Goal: Transaction & Acquisition: Purchase product/service

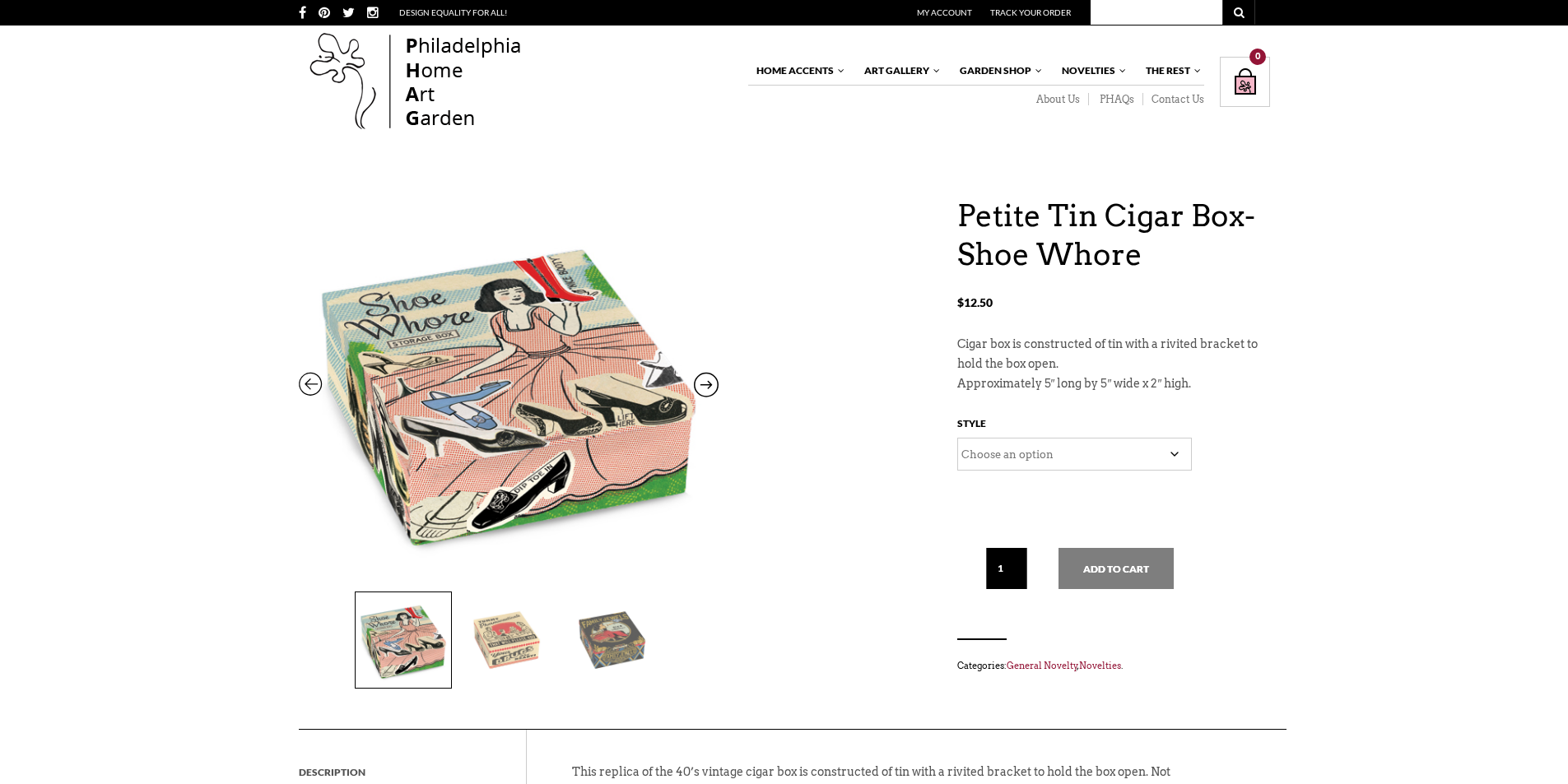
click at [508, 621] on img at bounding box center [508, 640] width 96 height 96
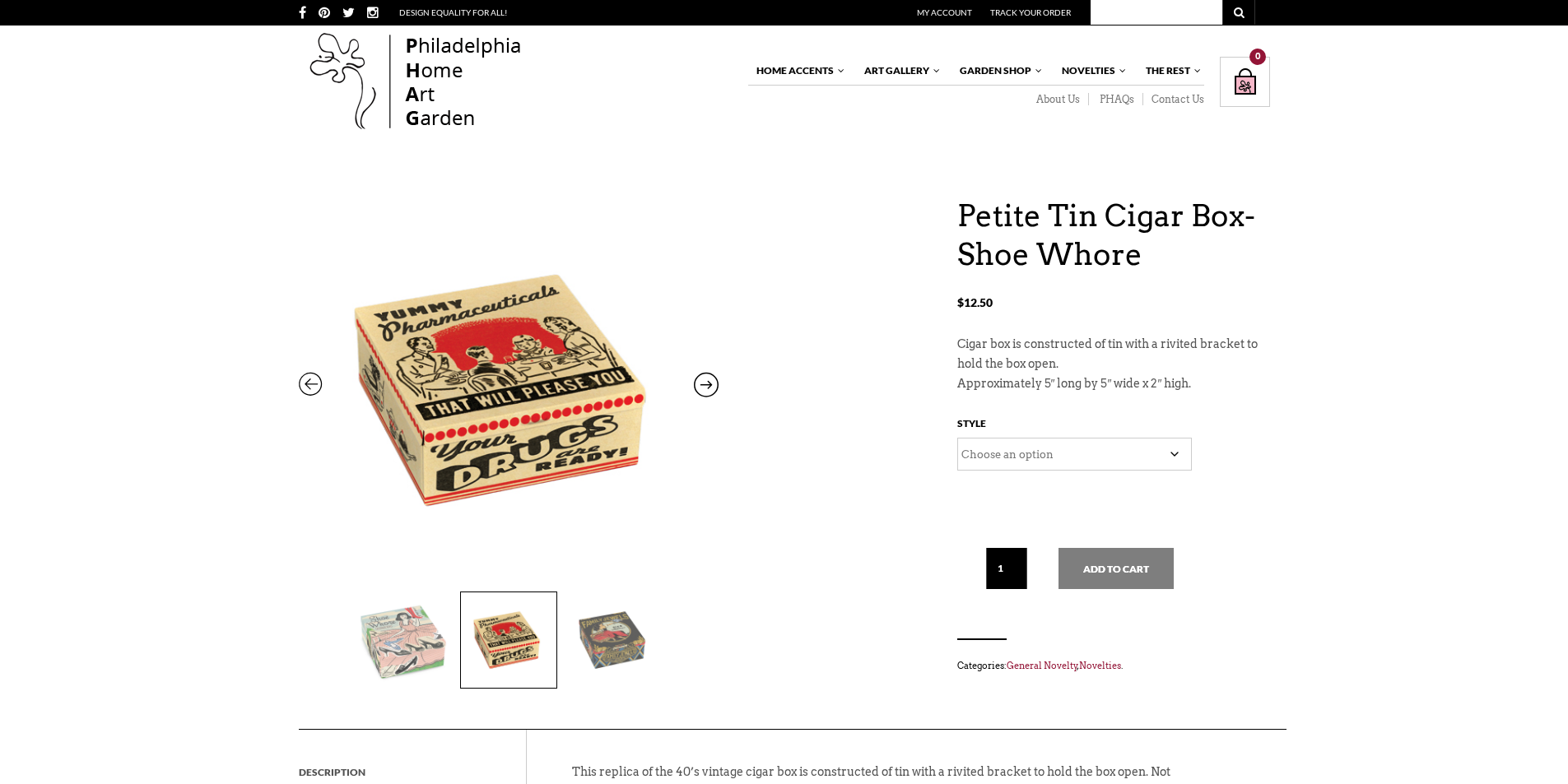
click at [1125, 459] on select "Choose an option Family Jewels Shoe Whore" at bounding box center [1074, 453] width 234 height 33
click at [957, 437] on select "Choose an option Family Jewels Shoe Whore" at bounding box center [1074, 453] width 234 height 33
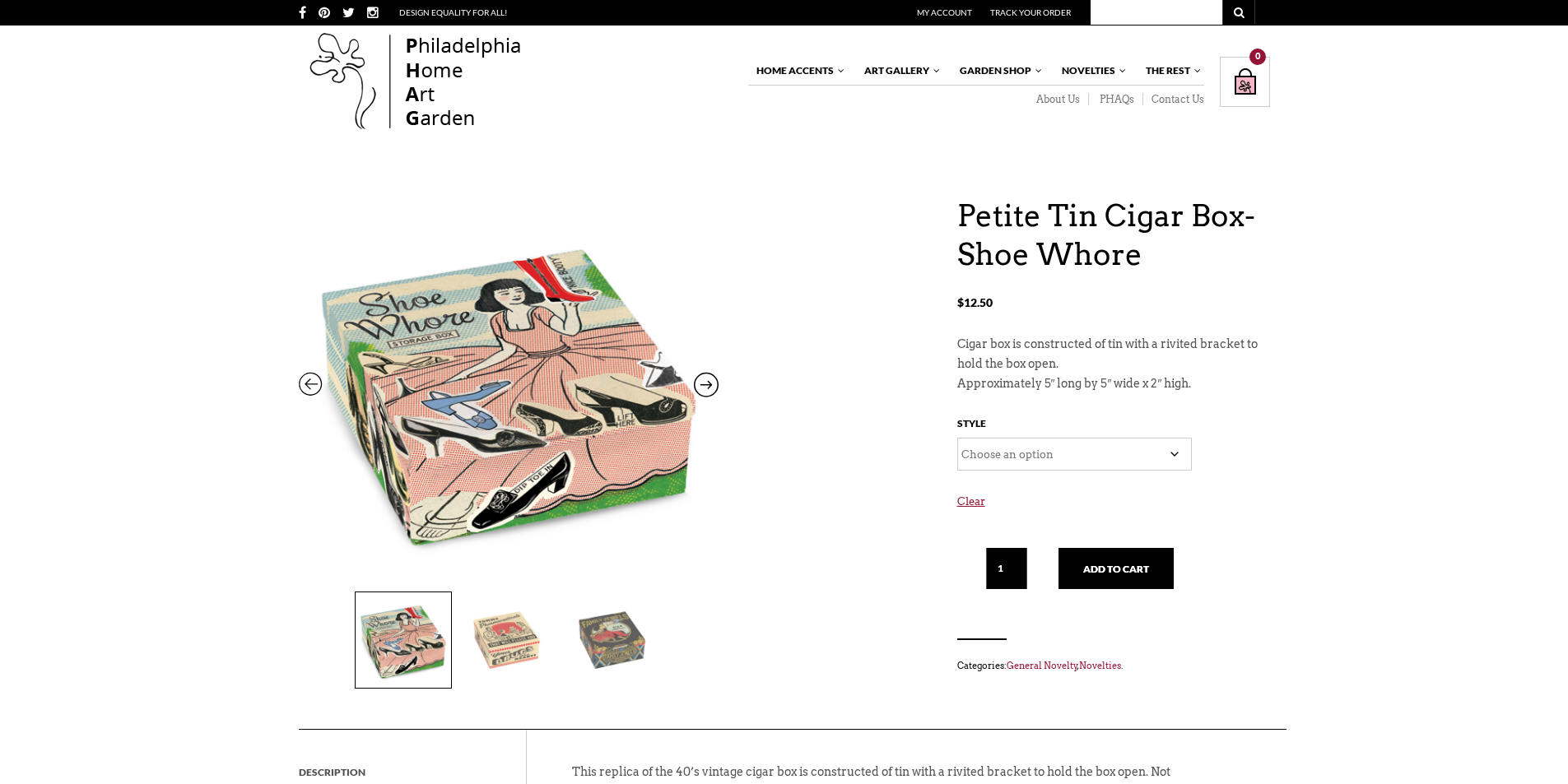
click at [973, 460] on select "Choose an option Family Jewels Shoe Whore" at bounding box center [1074, 453] width 234 height 33
click at [957, 437] on select "Choose an option Family Jewels Shoe Whore" at bounding box center [1074, 453] width 234 height 33
select select "Family Jewels"
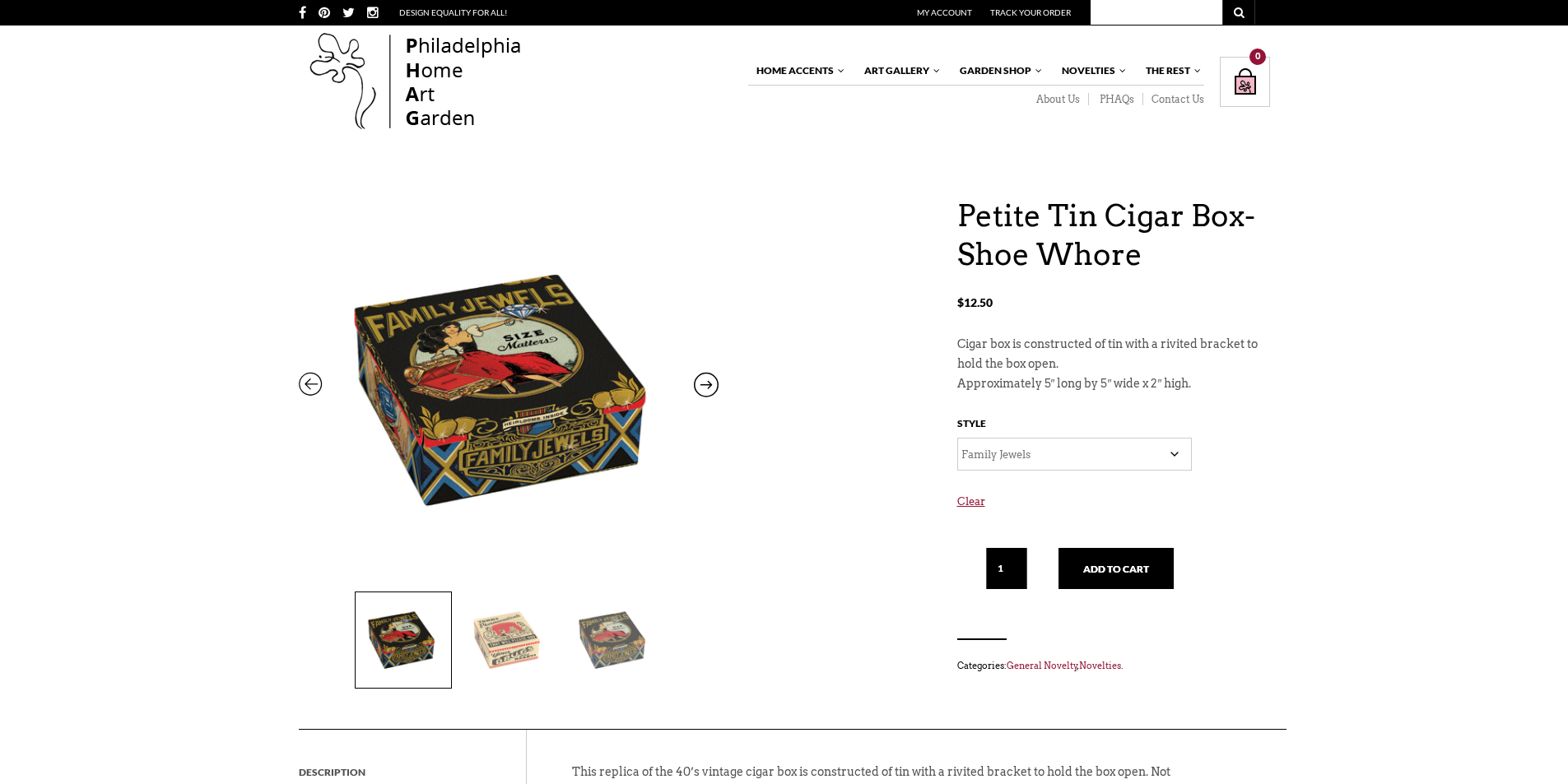
click at [503, 631] on img at bounding box center [508, 640] width 96 height 96
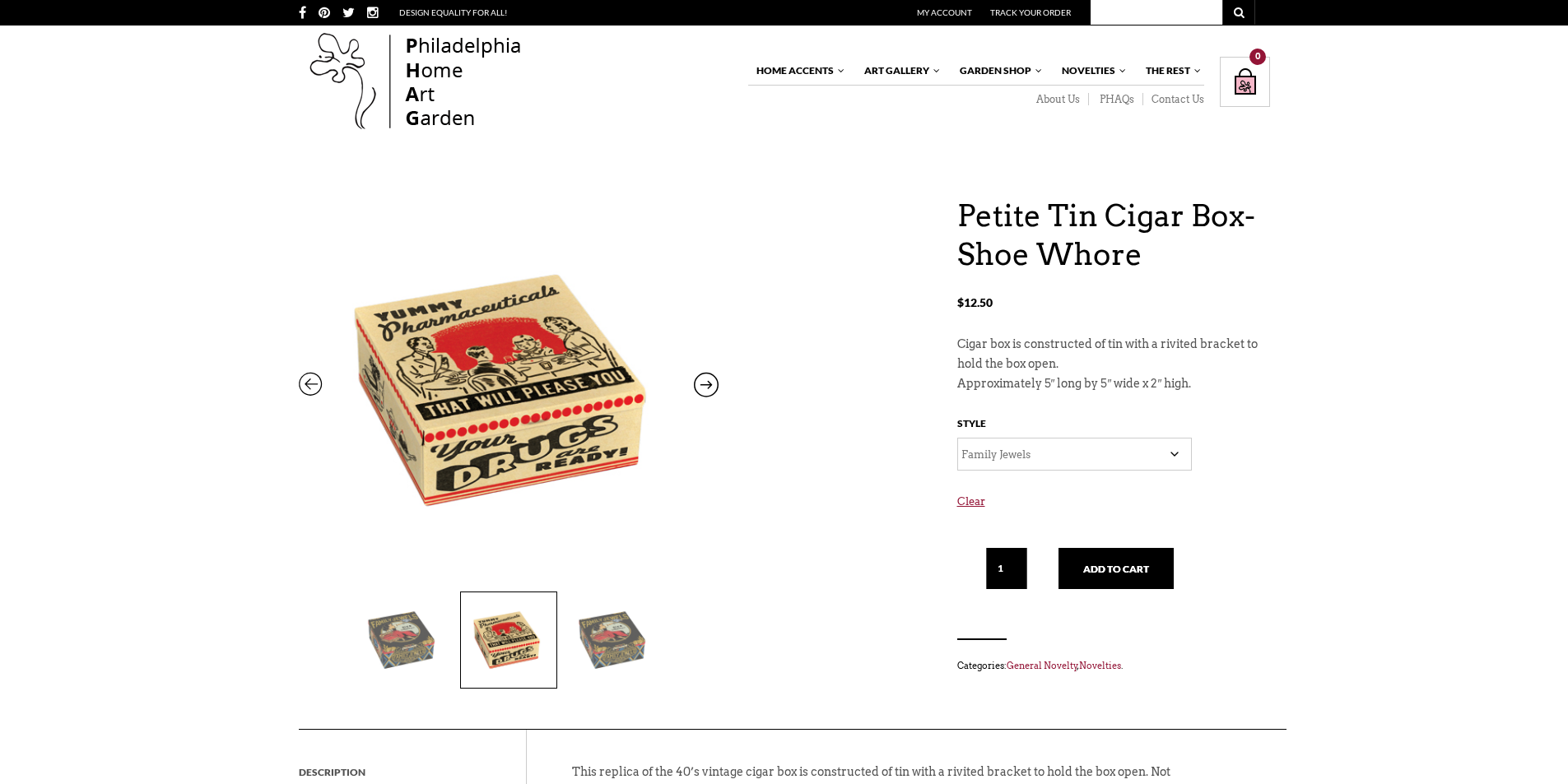
click at [1030, 458] on select "Choose an option Family Jewels Shoe Whore" at bounding box center [1074, 453] width 234 height 33
click at [957, 437] on select "Choose an option Family Jewels Shoe Whore" at bounding box center [1074, 453] width 234 height 33
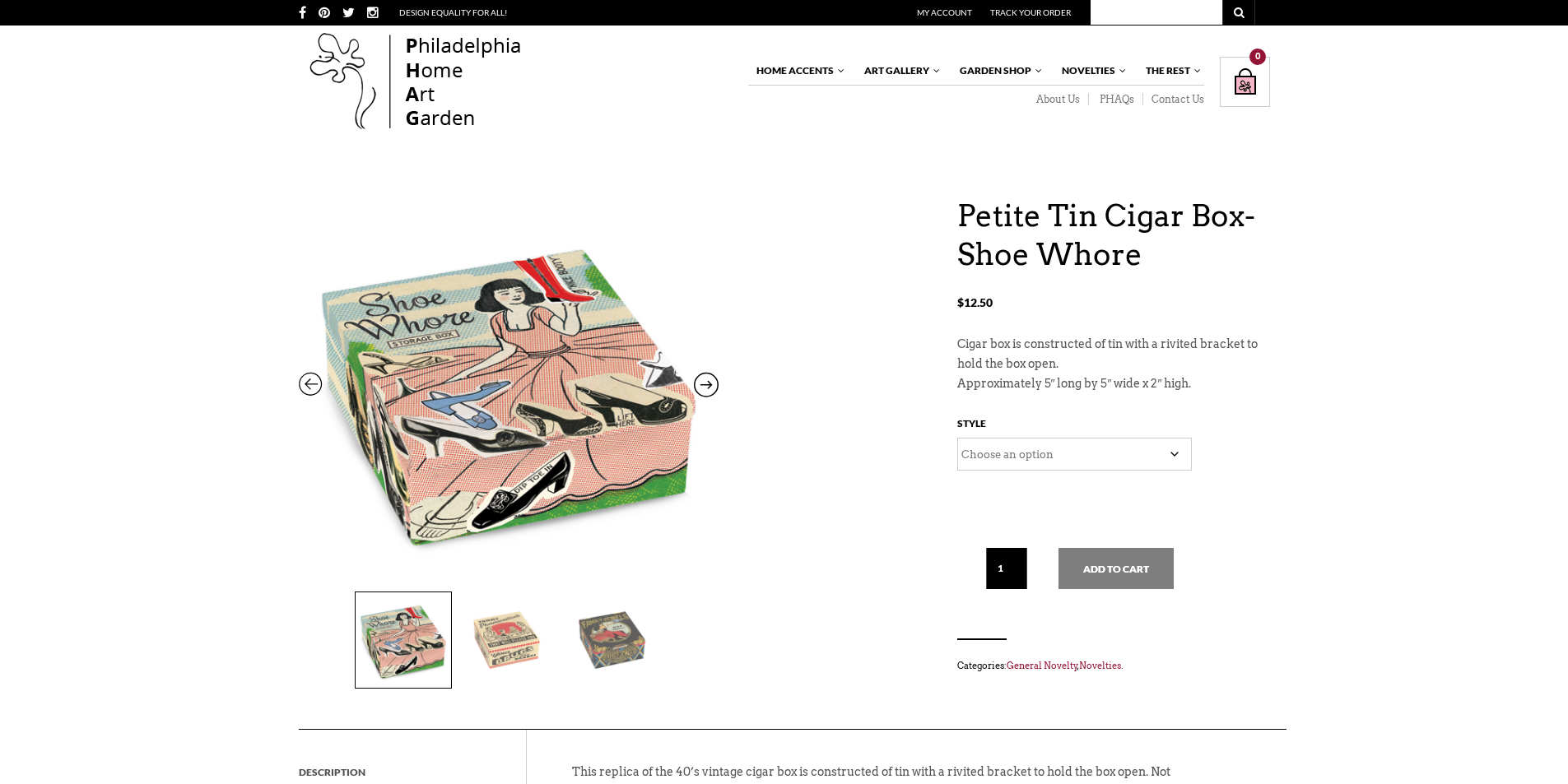
click at [1018, 458] on select "Choose an option Family Jewels Shoe Whore" at bounding box center [1074, 453] width 234 height 33
click at [493, 634] on img at bounding box center [508, 640] width 96 height 96
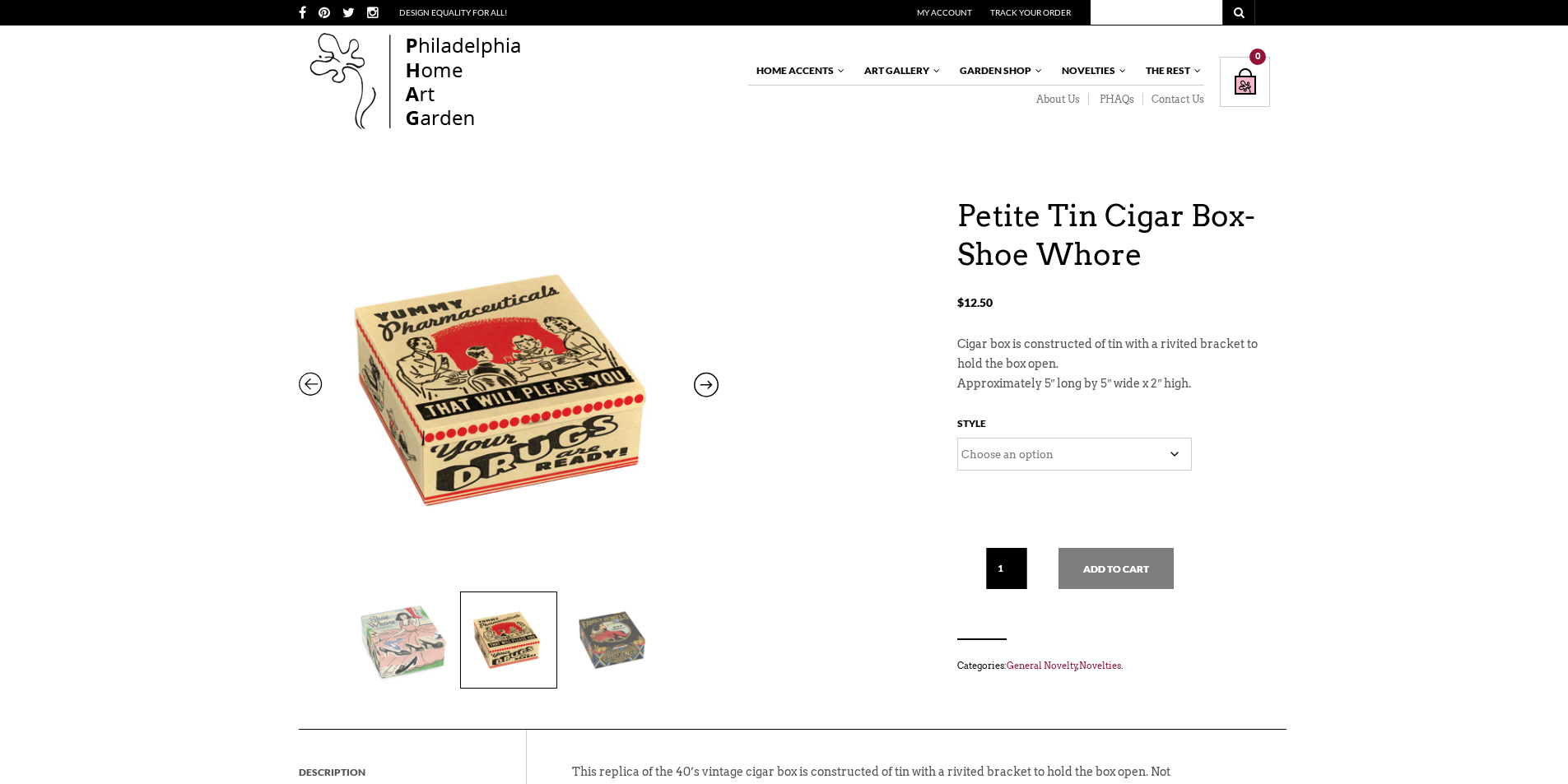
click at [496, 634] on img at bounding box center [508, 640] width 96 height 96
click at [1129, 560] on button "Add to cart" at bounding box center [1115, 568] width 115 height 41
click at [1036, 457] on select "Choose an option Family Jewels Shoe Whore" at bounding box center [1074, 453] width 234 height 33
select select "Shoe Whore"
click at [957, 437] on select "Choose an option Family Jewels Shoe Whore" at bounding box center [1074, 453] width 234 height 33
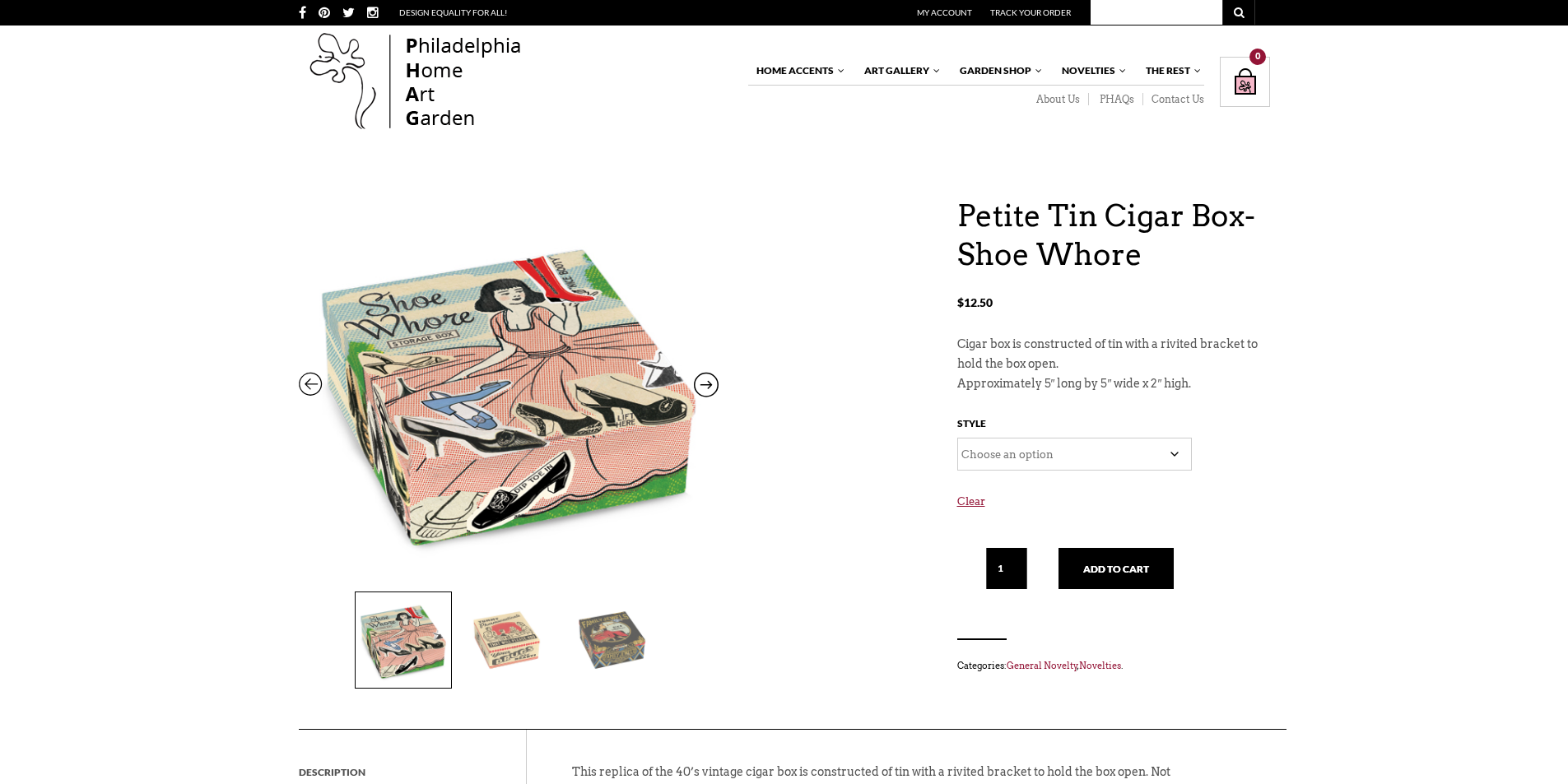
click at [1029, 460] on select "Choose an option Family Jewels Shoe Whore" at bounding box center [1074, 453] width 234 height 33
select select
click at [957, 437] on select "Choose an option Family Jewels Shoe Whore" at bounding box center [1074, 453] width 234 height 33
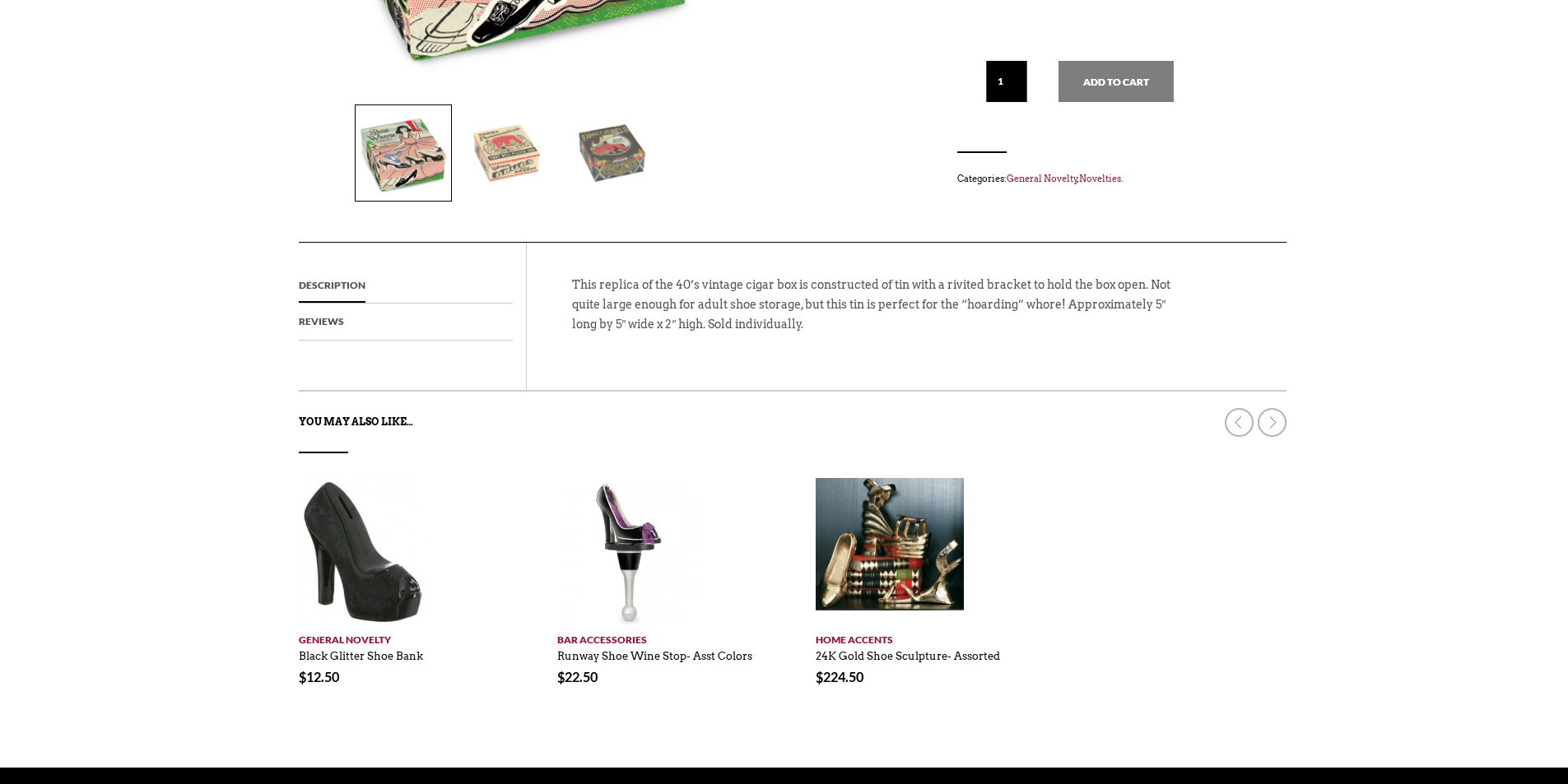
scroll to position [494, 0]
